Goal: Use online tool/utility: Utilize a website feature to perform a specific function

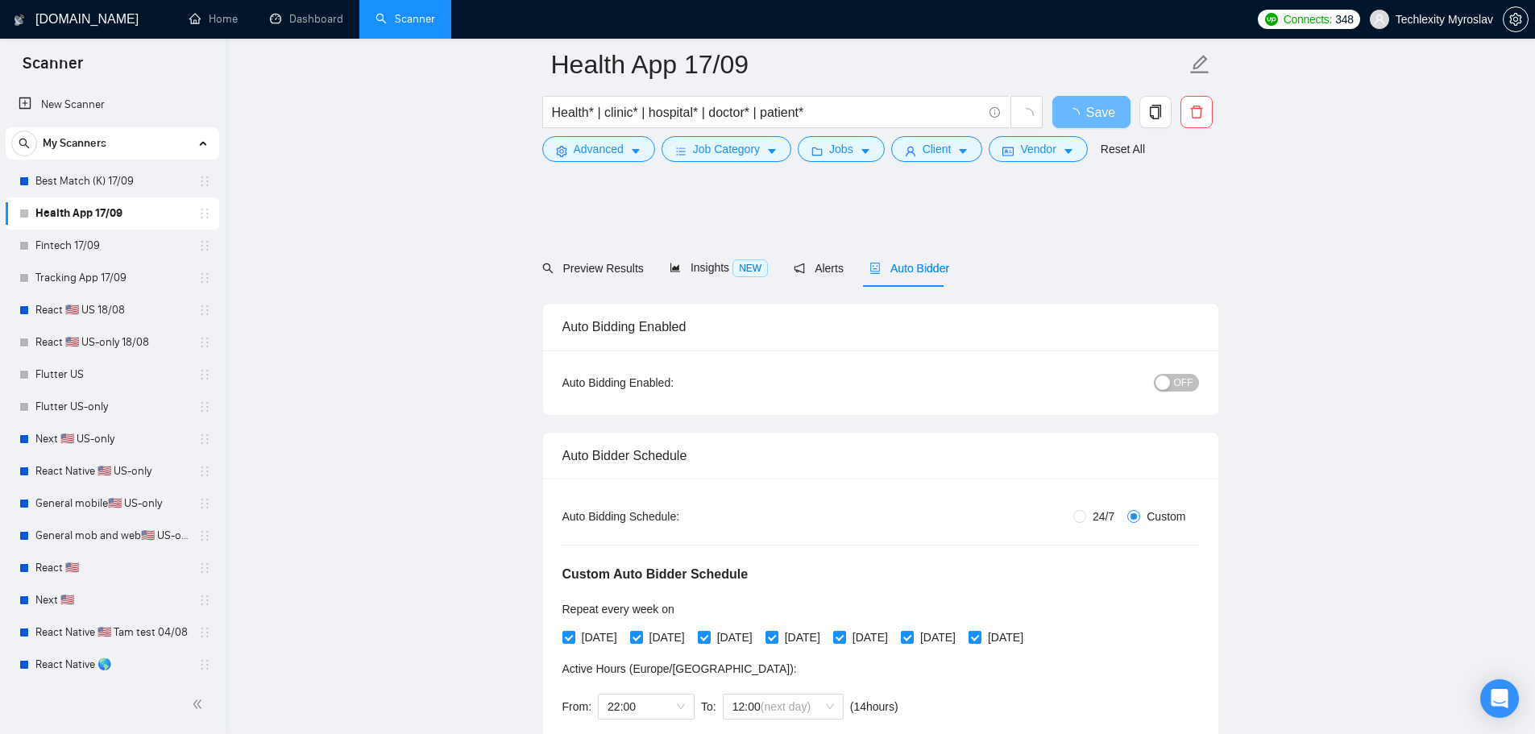
scroll to position [1128, 0]
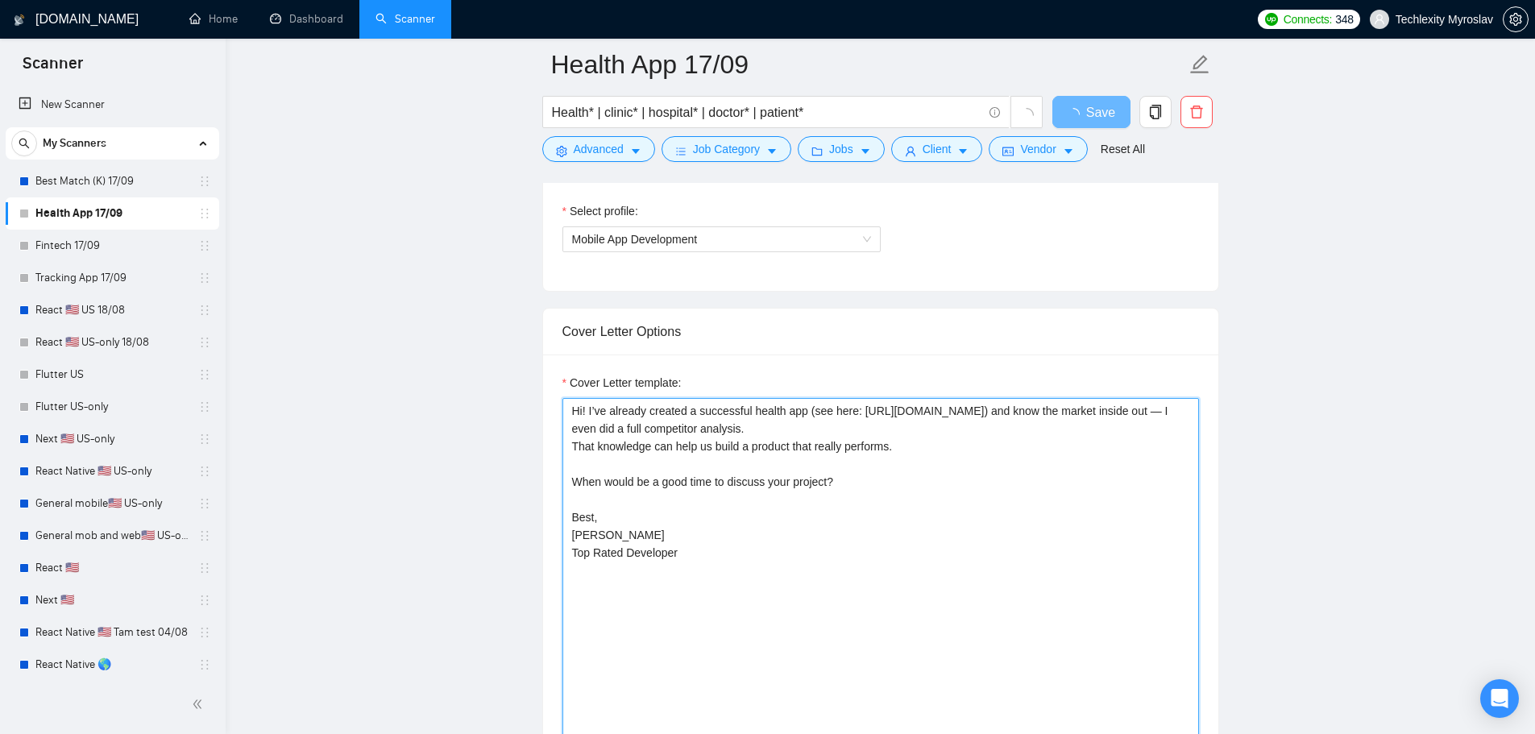
click at [814, 561] on textarea "Hi! I’ve already created a successful health app (see here: https://apps.apple.…" at bounding box center [880, 579] width 637 height 363
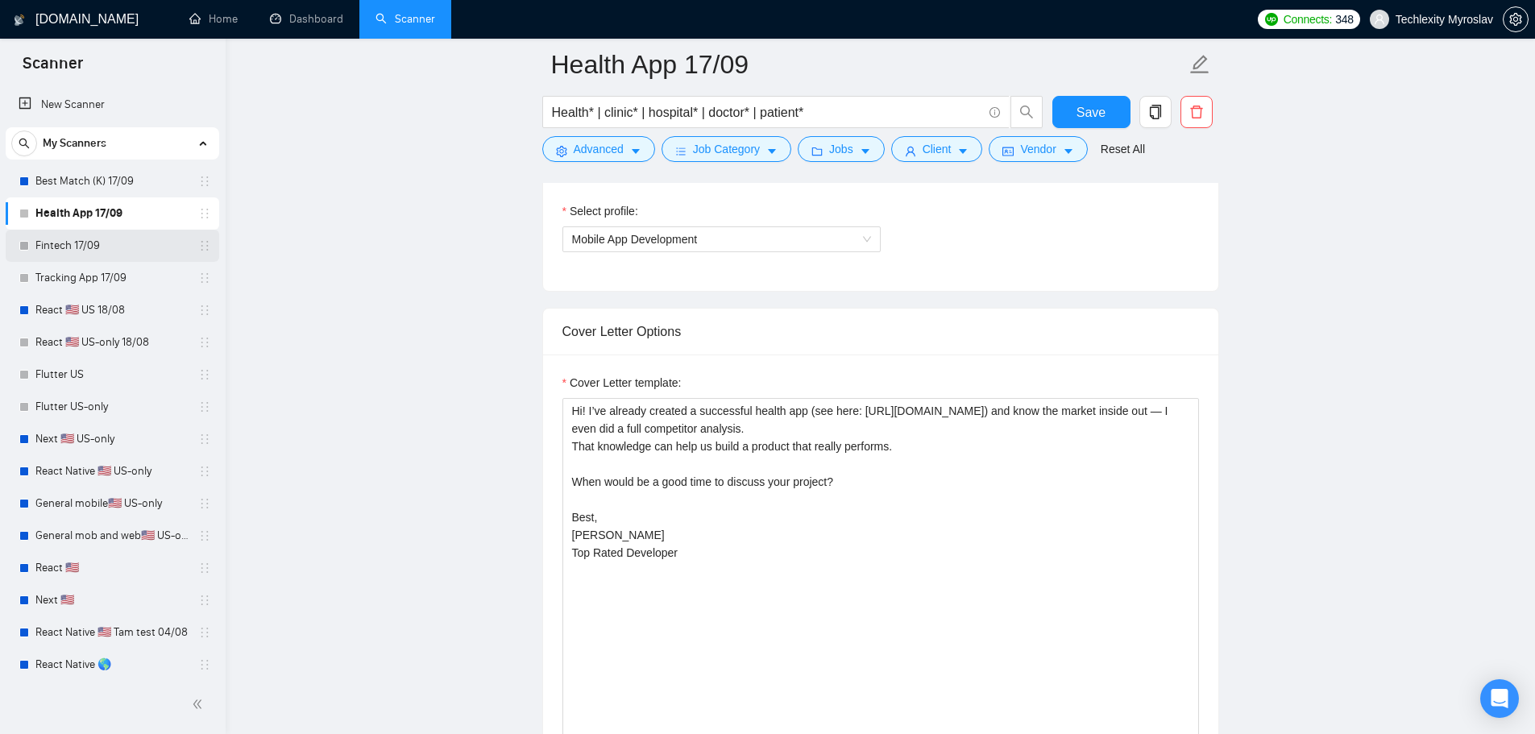
click at [94, 251] on link "Fintech 17/09" at bounding box center [111, 246] width 153 height 32
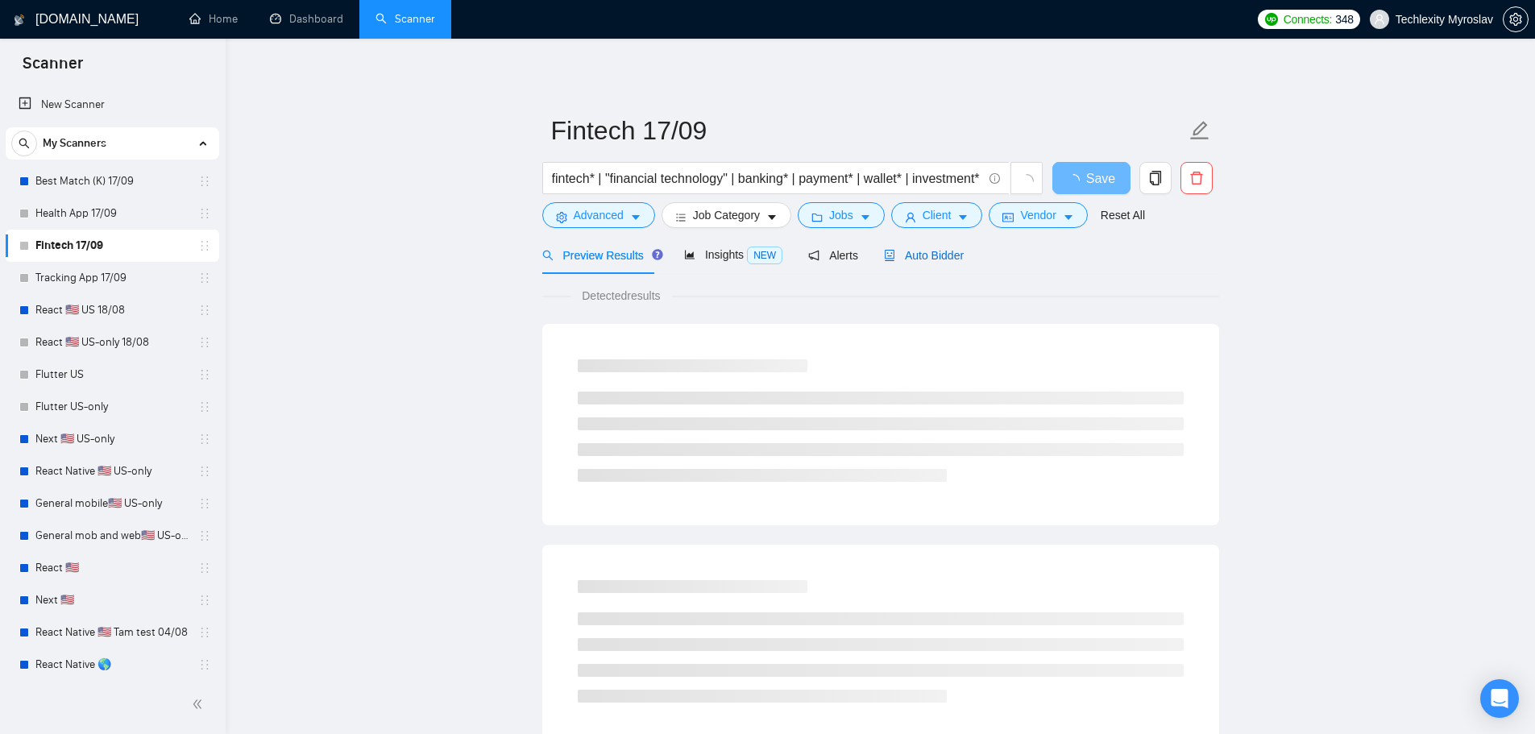
click at [923, 258] on span "Auto Bidder" at bounding box center [924, 255] width 80 height 13
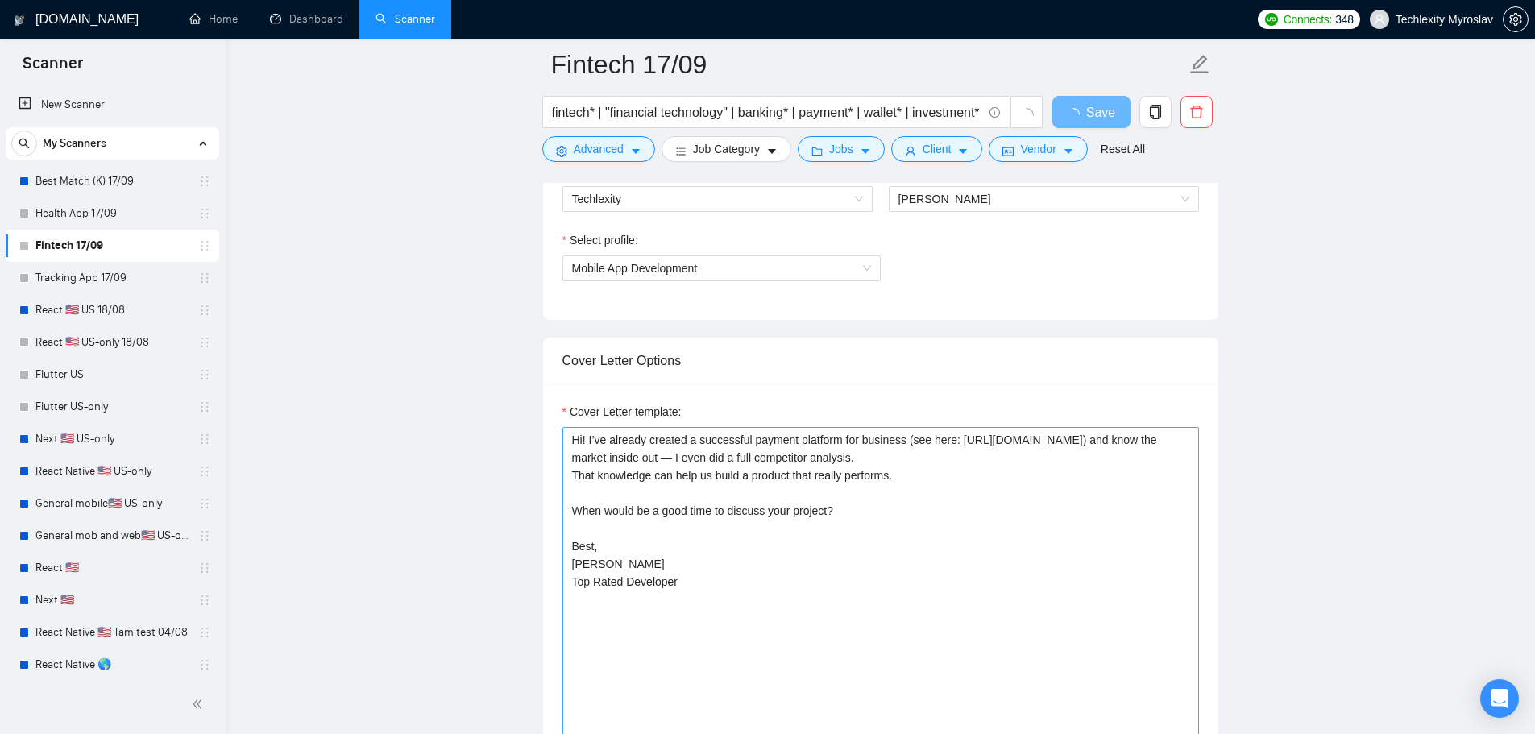
scroll to position [1128, 0]
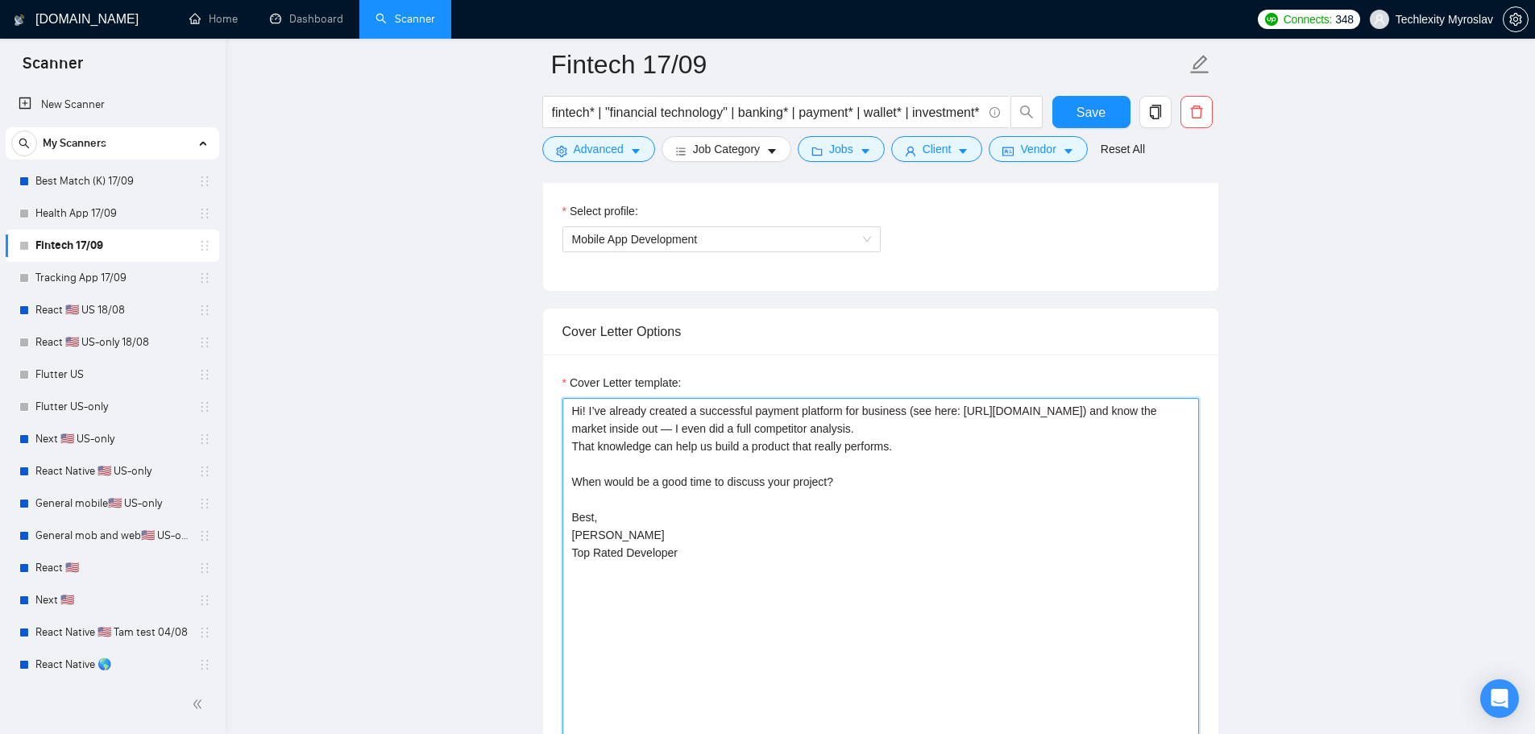
click at [806, 521] on textarea "Hi! I’ve already created a successful payment platform for business (see here: …" at bounding box center [880, 579] width 637 height 363
click at [958, 575] on textarea "Hi! I’ve already created a successful payment platform for business (see here: …" at bounding box center [880, 579] width 637 height 363
drag, startPoint x: 704, startPoint y: 554, endPoint x: 535, endPoint y: 394, distance: 233.1
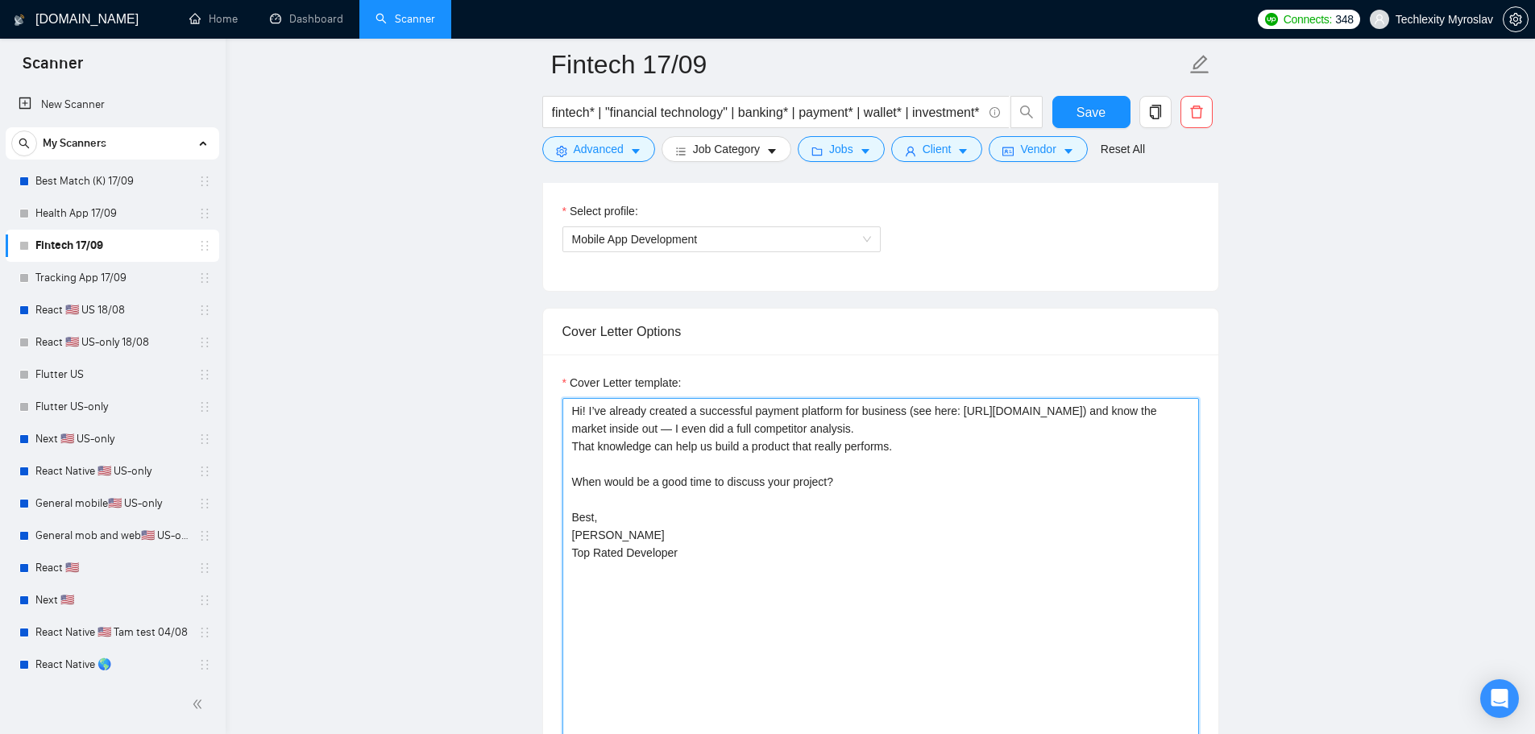
click at [864, 530] on textarea "Hi! I’ve already created a successful payment platform for business (see here: …" at bounding box center [880, 579] width 637 height 363
